Goal: Check status: Check status

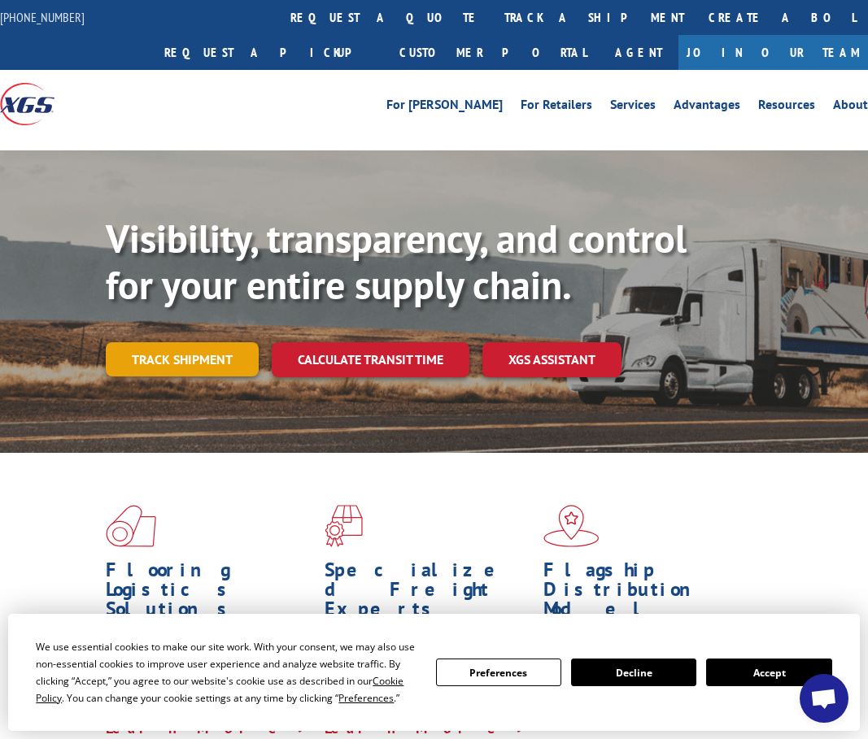
click at [207, 360] on link "Track shipment" at bounding box center [182, 359] width 153 height 34
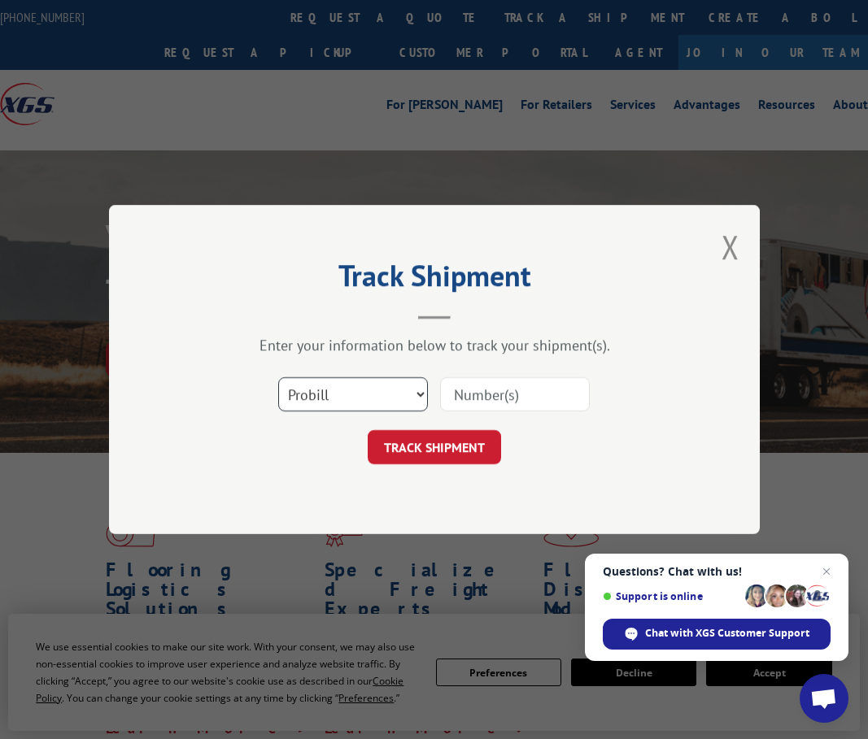
click at [369, 407] on select "Select category... Probill BOL PO" at bounding box center [353, 394] width 150 height 34
select select "bol"
click at [278, 377] on select "Select category... Probill BOL PO" at bounding box center [353, 394] width 150 height 34
click at [546, 400] on input at bounding box center [515, 394] width 150 height 34
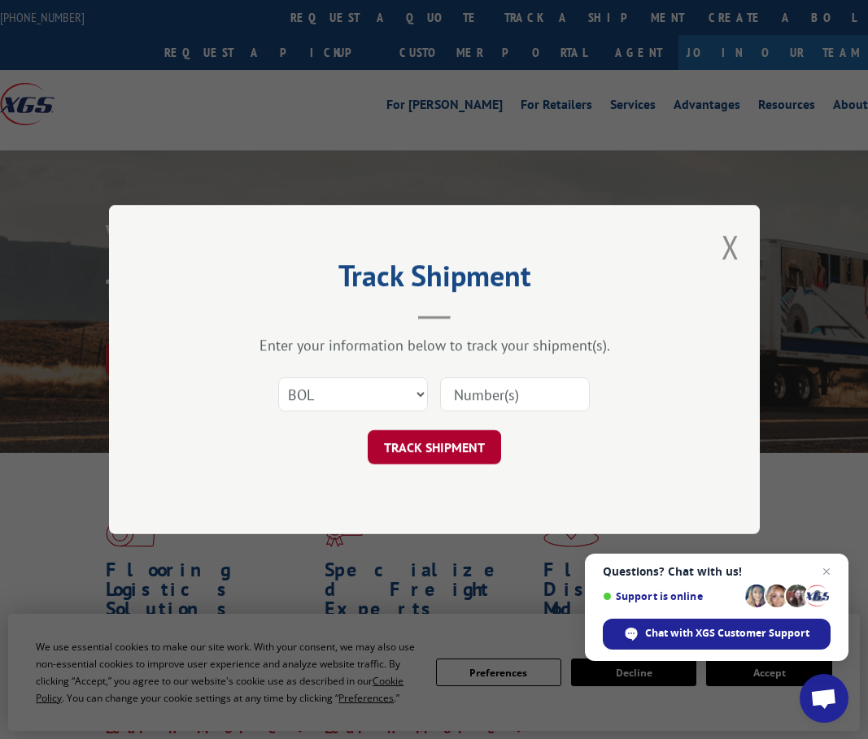
paste input "25UTS539899"
type input "25UTS539899"
click at [464, 437] on button "TRACK SHIPMENT" at bounding box center [434, 447] width 133 height 34
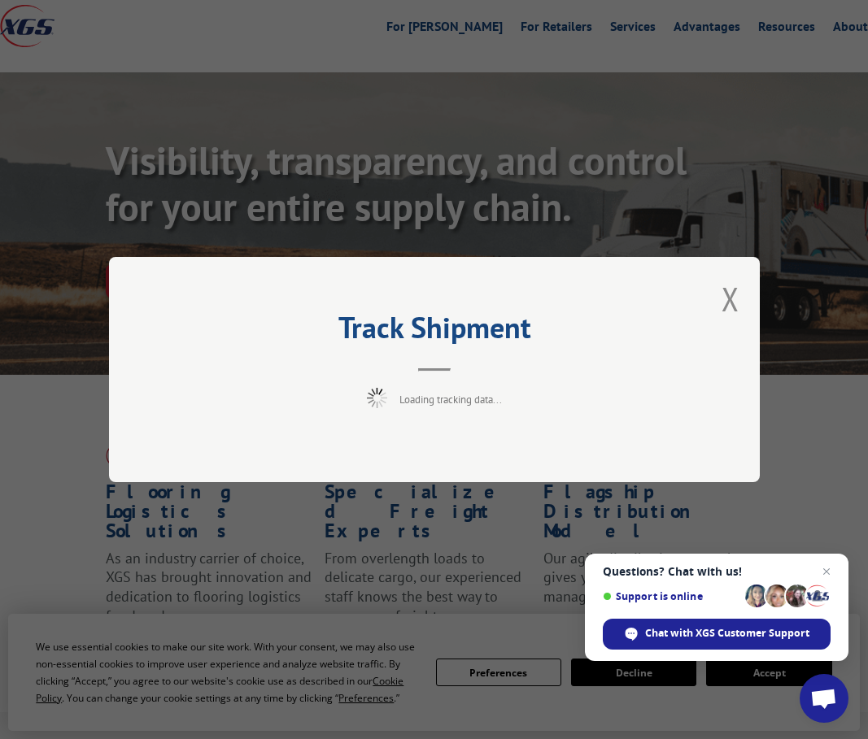
scroll to position [136, 0]
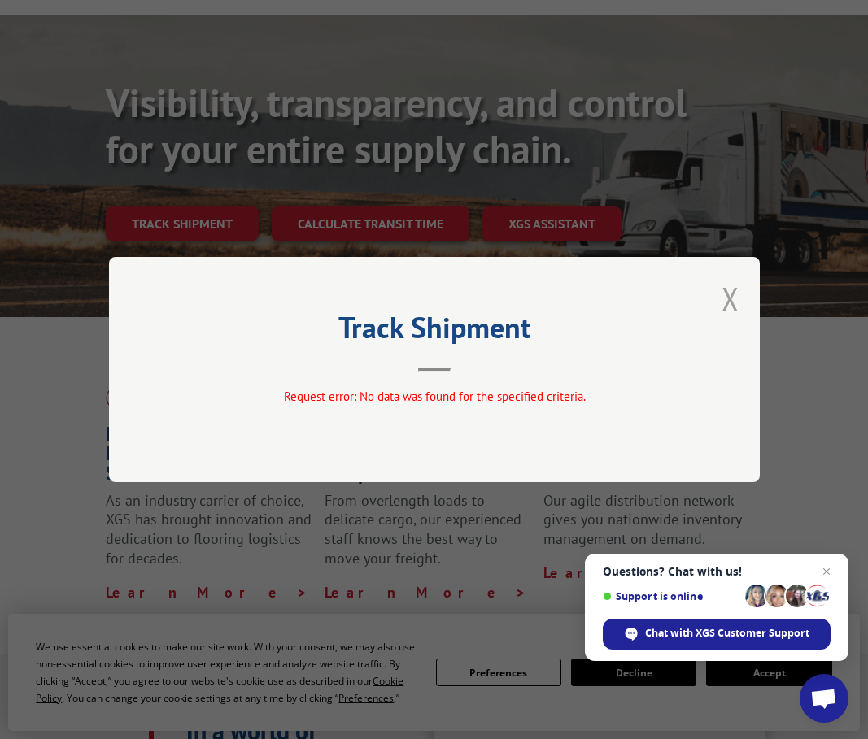
click at [732, 312] on button "Close modal" at bounding box center [730, 298] width 18 height 43
